Goal: Information Seeking & Learning: Learn about a topic

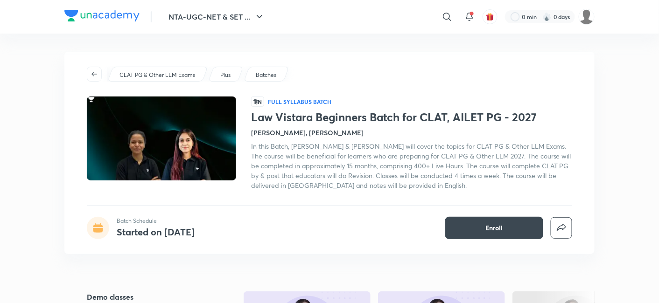
scroll to position [1, 0]
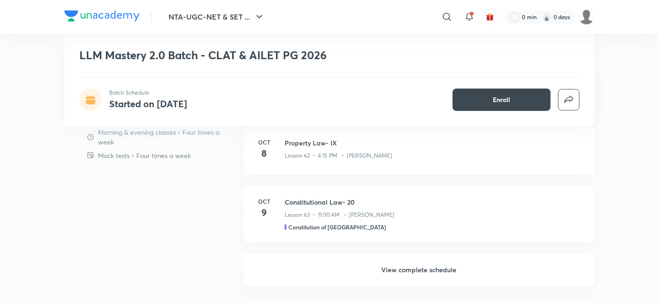
scroll to position [808, 0]
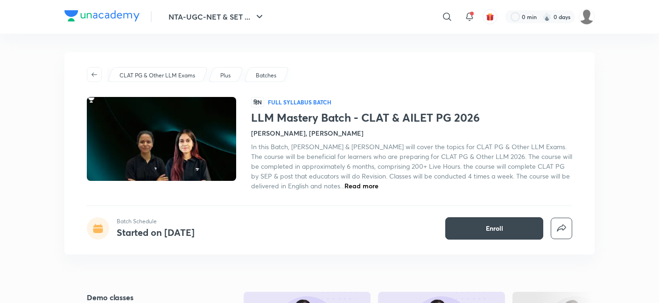
click at [353, 187] on span "Read more" at bounding box center [361, 185] width 34 height 9
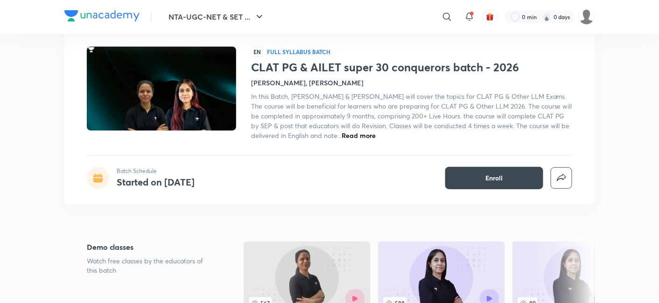
click at [361, 134] on span "Read more" at bounding box center [358, 135] width 34 height 9
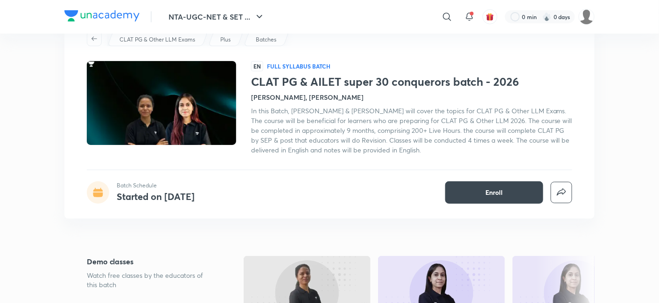
scroll to position [36, 0]
